Goal: Find specific page/section: Find specific page/section

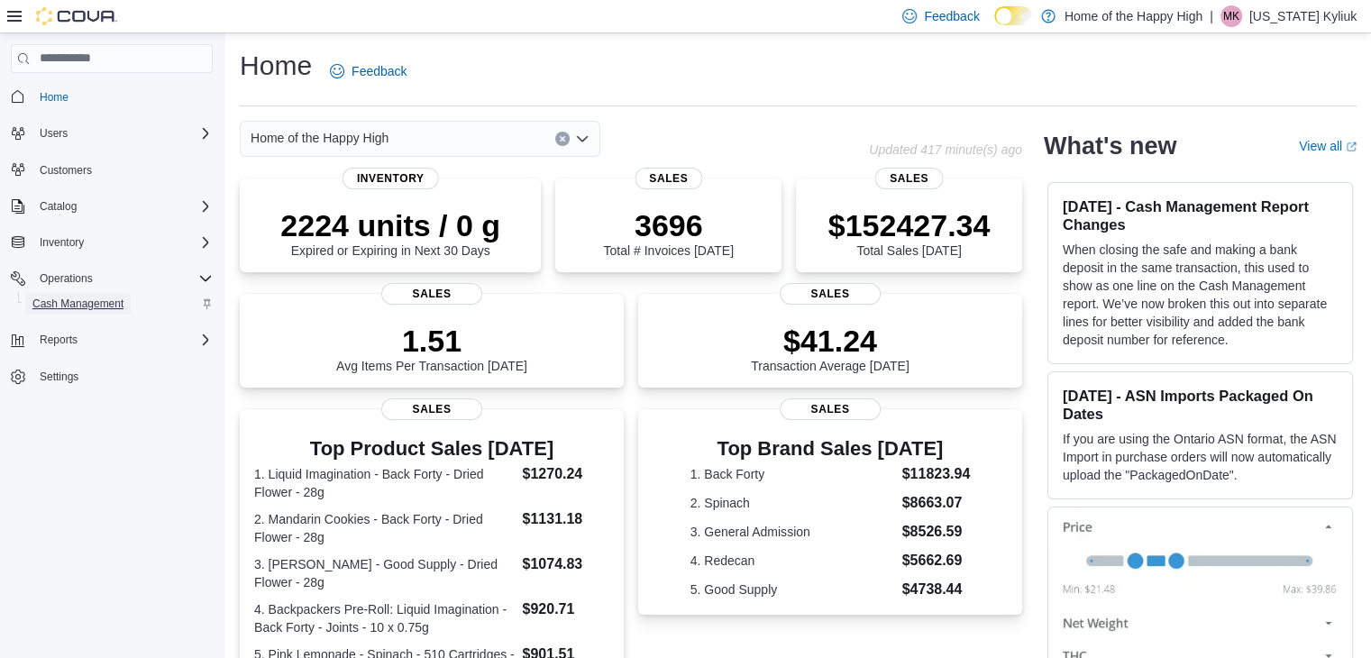
click at [116, 295] on span "Cash Management" at bounding box center [77, 304] width 91 height 22
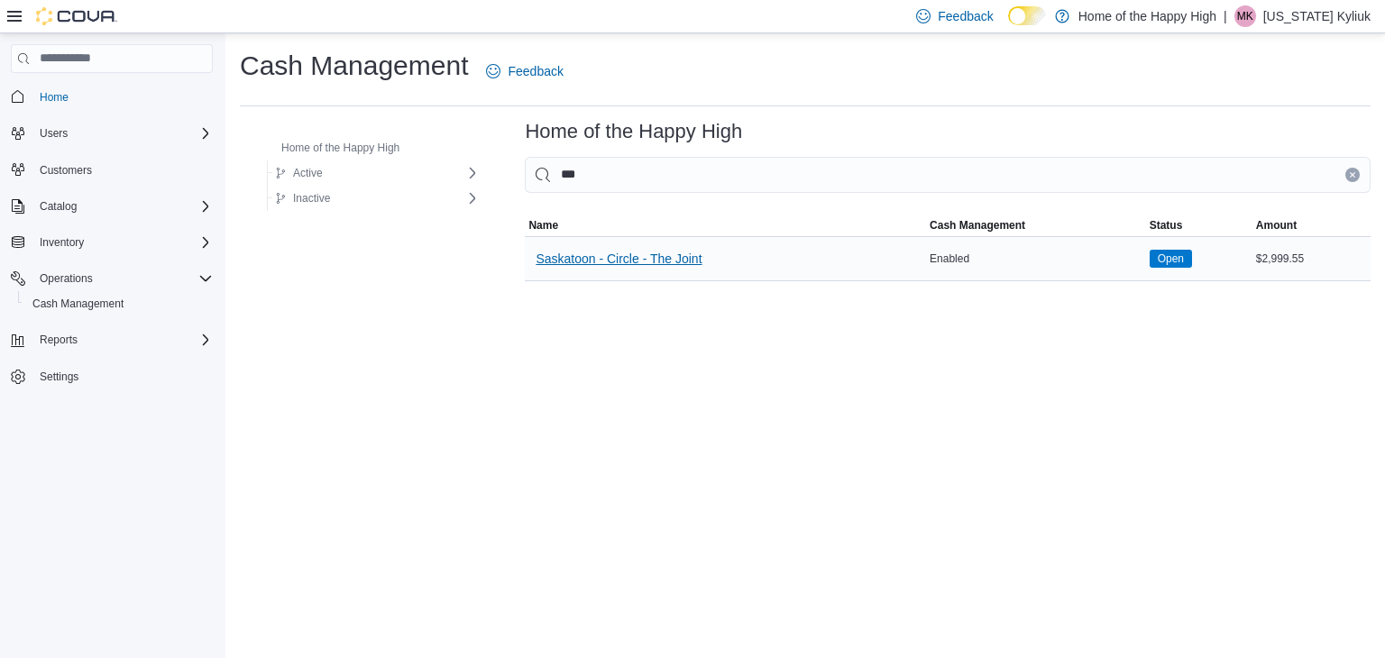
type input "***"
click at [624, 257] on span "Saskatoon - Circle - The Joint" at bounding box center [618, 259] width 166 height 18
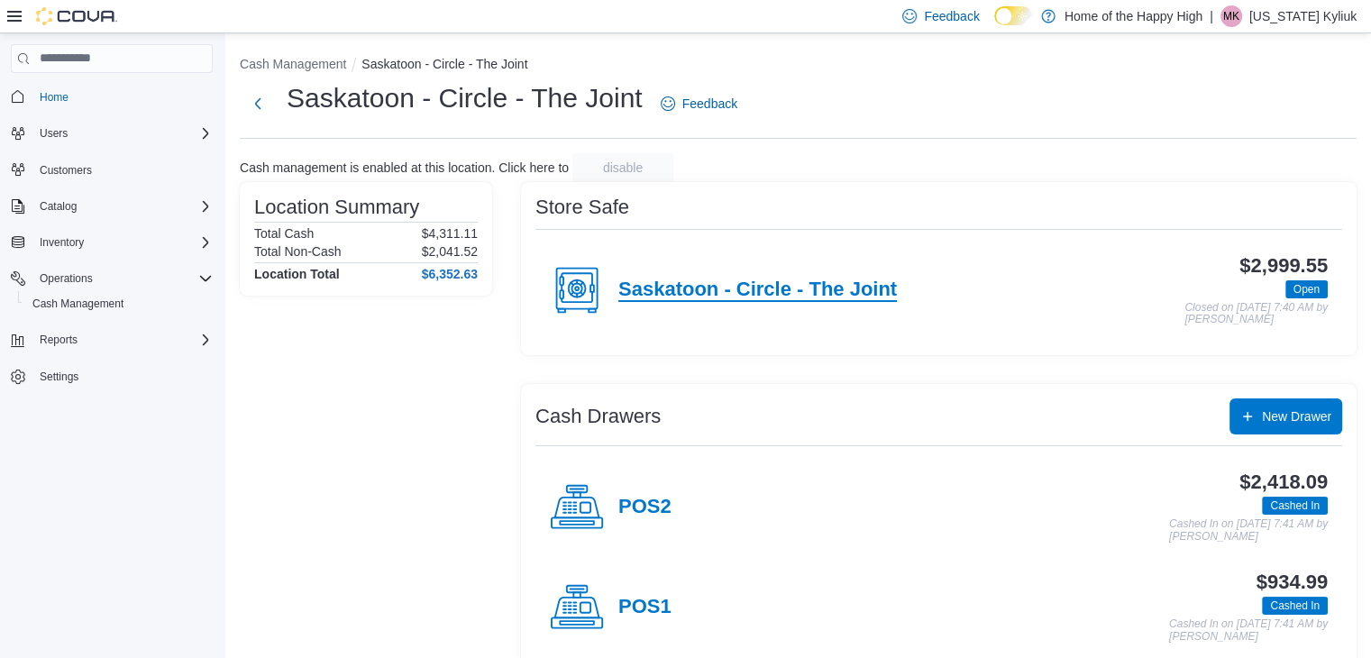
click at [786, 295] on h4 "Saskatoon - Circle - The Joint" at bounding box center [757, 290] width 279 height 23
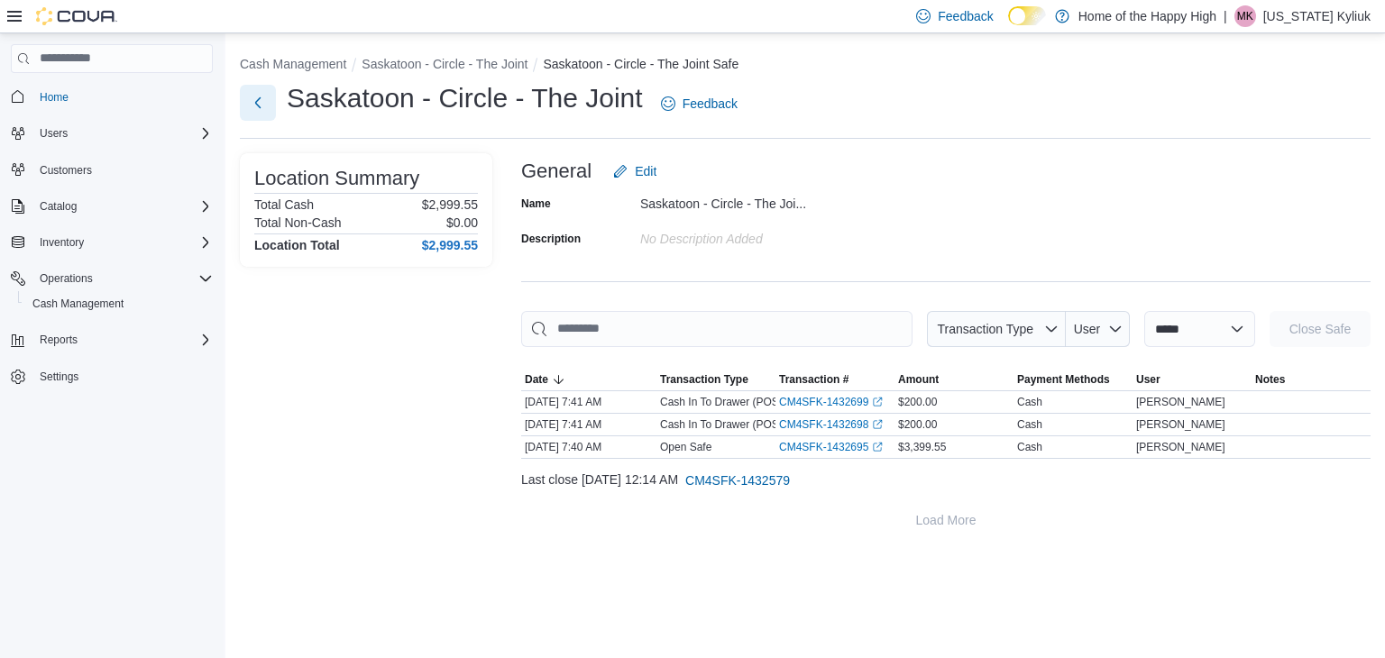
click at [250, 104] on button "Next" at bounding box center [258, 103] width 36 height 36
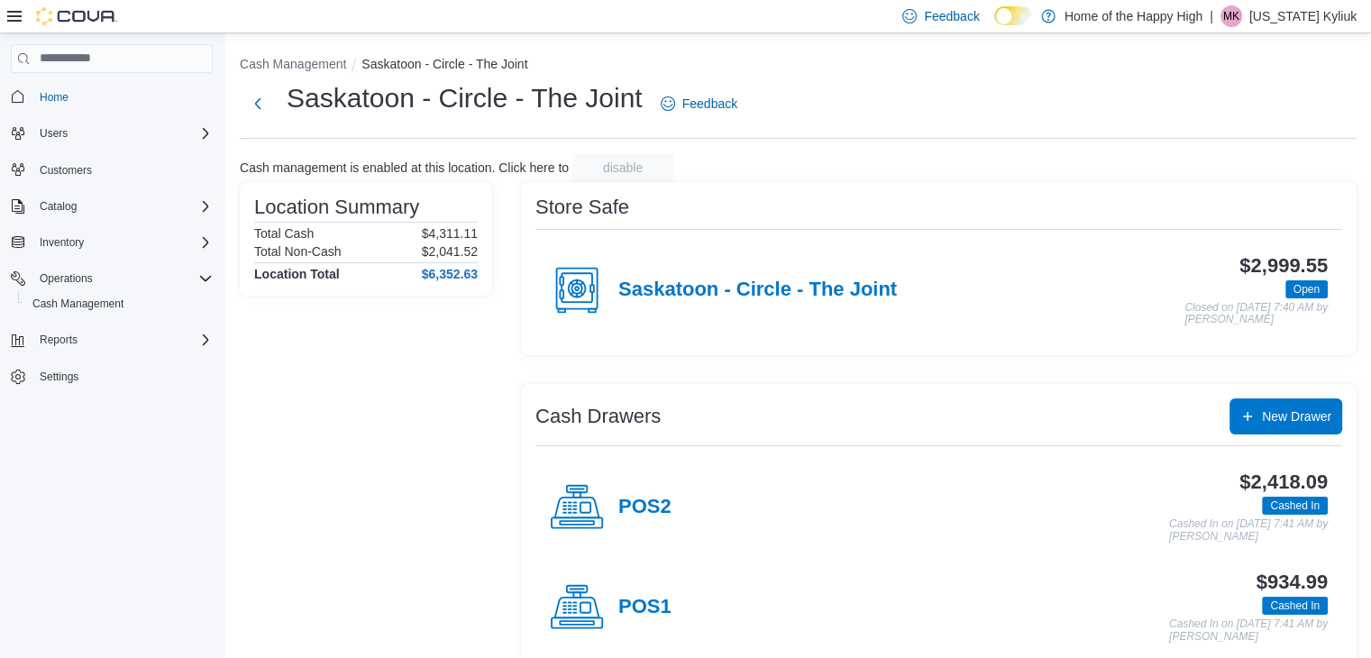
scroll to position [28, 0]
